Goal: Task Accomplishment & Management: Use online tool/utility

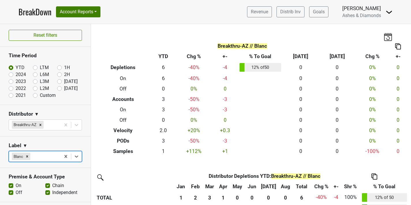
scroll to position [3, 0]
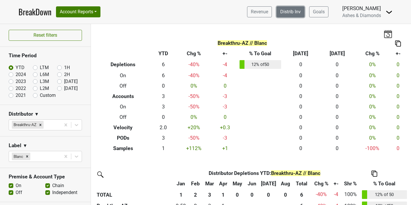
click at [290, 14] on link "Distrib Inv" at bounding box center [290, 11] width 28 height 11
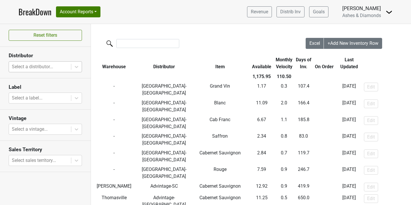
click at [47, 71] on div "Select a distributor..." at bounding box center [40, 66] width 62 height 10
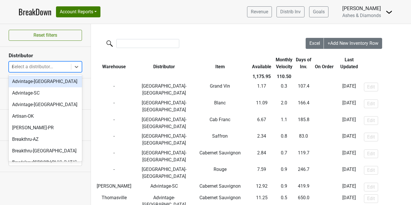
type input "mo"
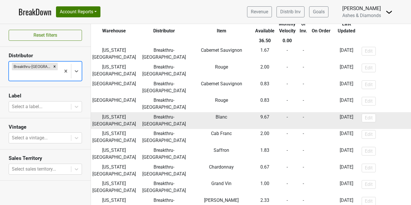
scroll to position [49, 0]
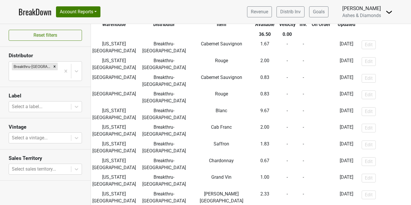
click at [48, 9] on link "BreakDown" at bounding box center [34, 12] width 33 height 12
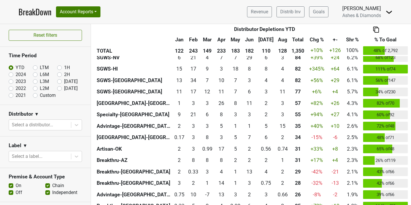
scroll to position [178, 0]
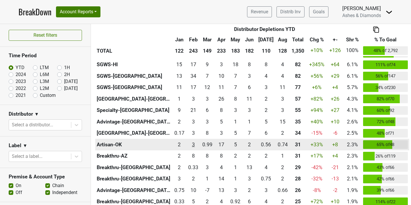
click at [199, 149] on td "2.59 3" at bounding box center [193, 144] width 14 height 12
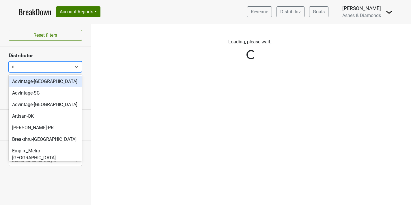
type input "ny"
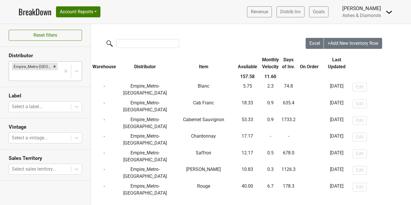
click at [67, 28] on section "Reset filters" at bounding box center [45, 35] width 91 height 23
click at [313, 44] on span "Excel" at bounding box center [314, 42] width 11 height 5
